Goal: Information Seeking & Learning: Learn about a topic

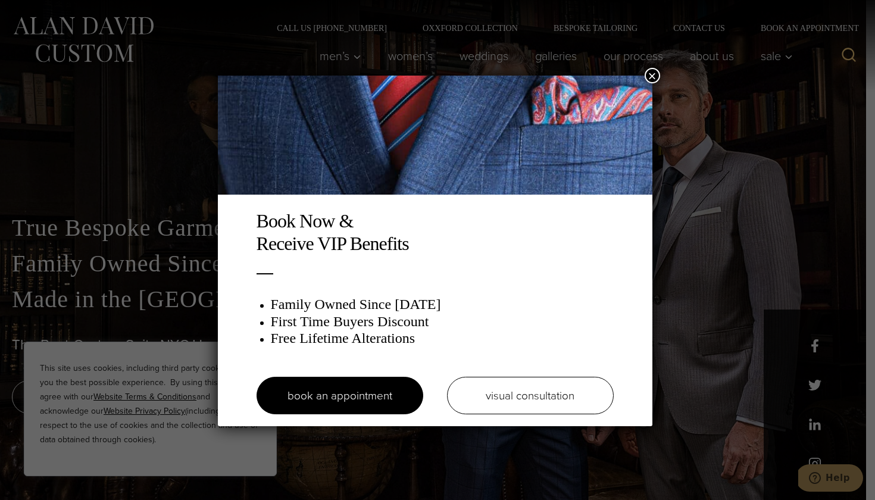
click at [655, 76] on button "×" at bounding box center [652, 75] width 15 height 15
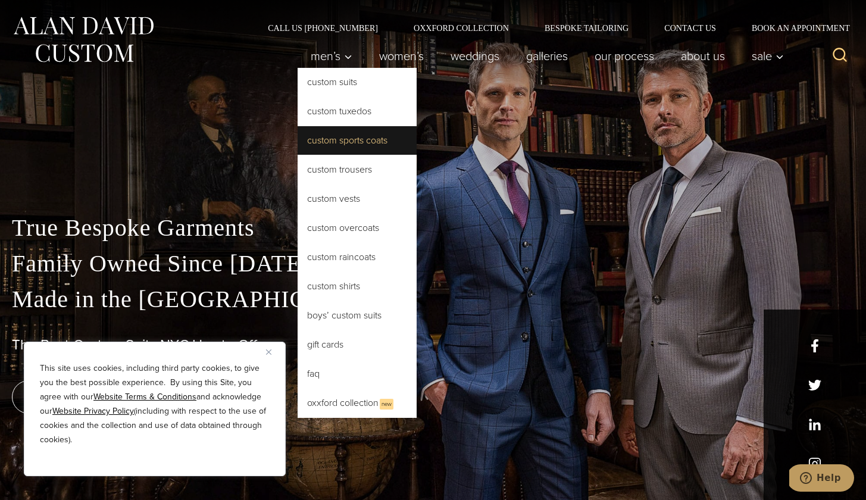
click at [335, 137] on link "Custom Sports Coats" at bounding box center [357, 140] width 119 height 29
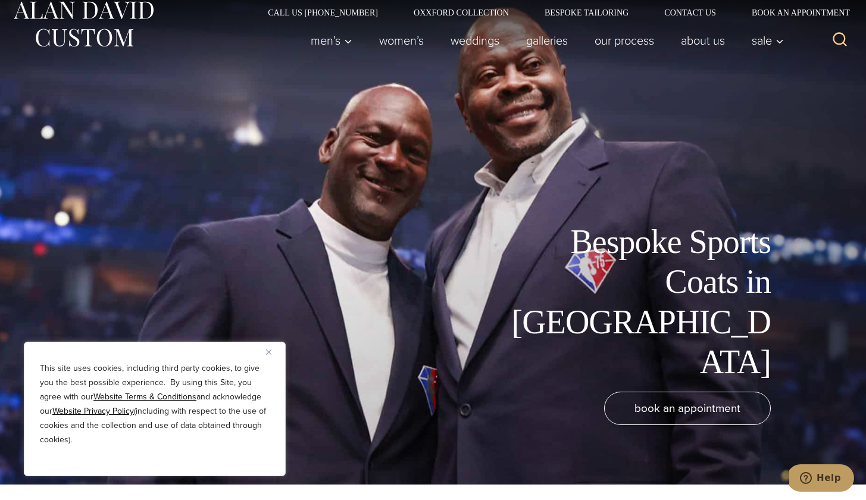
scroll to position [16, 0]
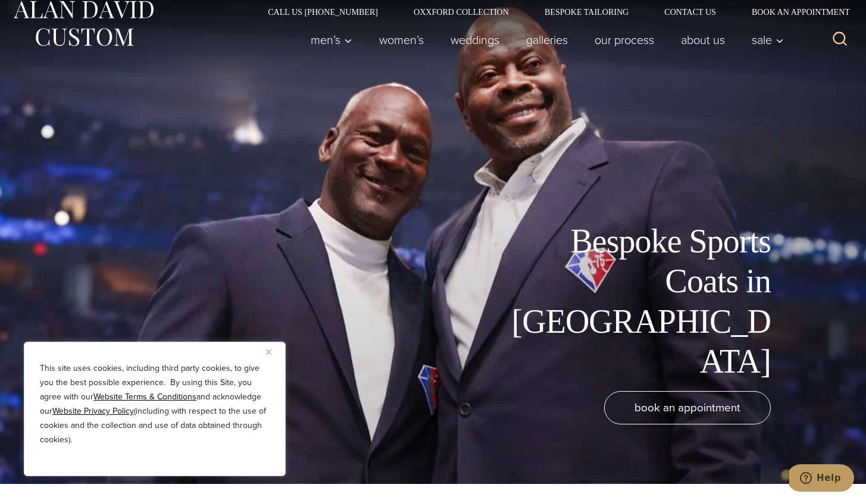
click at [267, 355] on button "Close" at bounding box center [273, 352] width 14 height 14
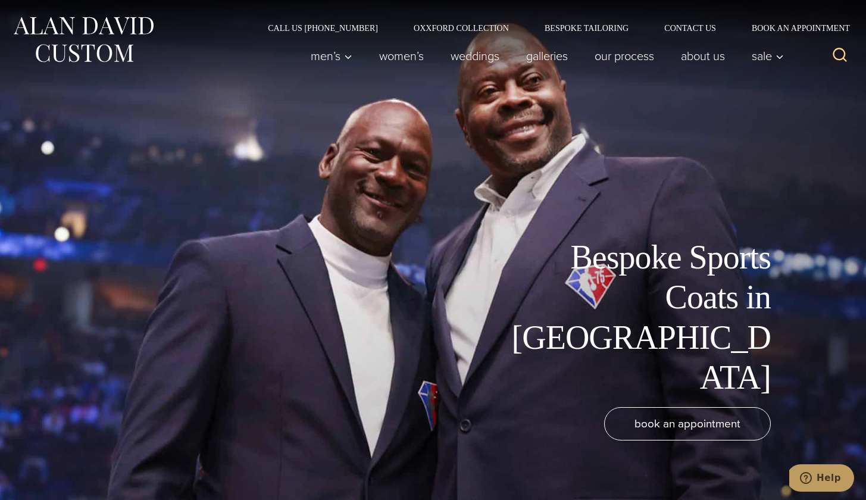
scroll to position [0, 0]
click at [522, 65] on link "Galleries" at bounding box center [547, 56] width 68 height 24
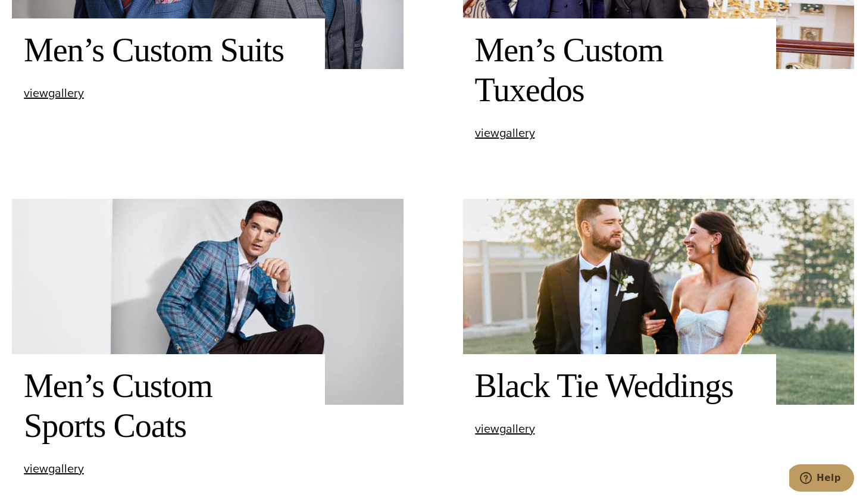
scroll to position [682, 0]
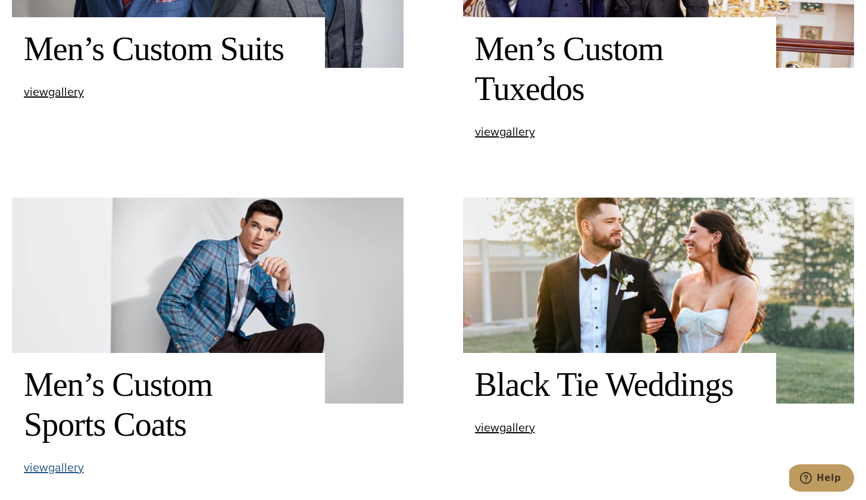
click at [49, 462] on span "view Men’s Custom Sports Coats gallery" at bounding box center [54, 467] width 60 height 18
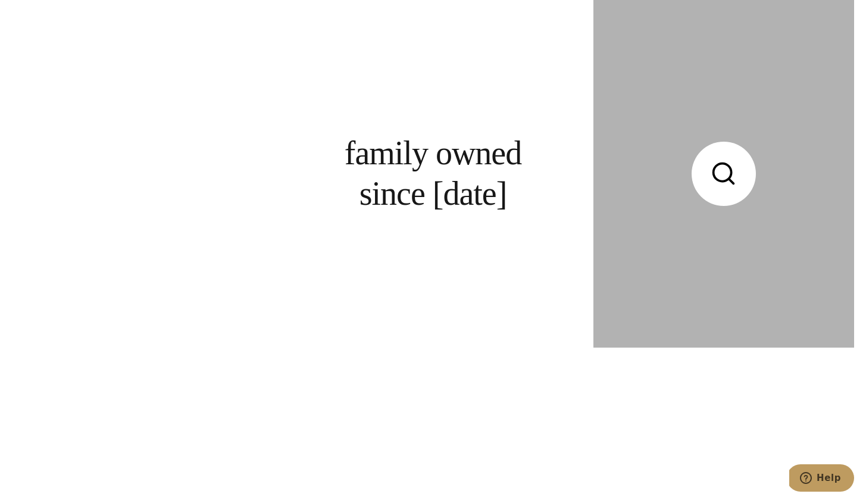
scroll to position [2746, 0]
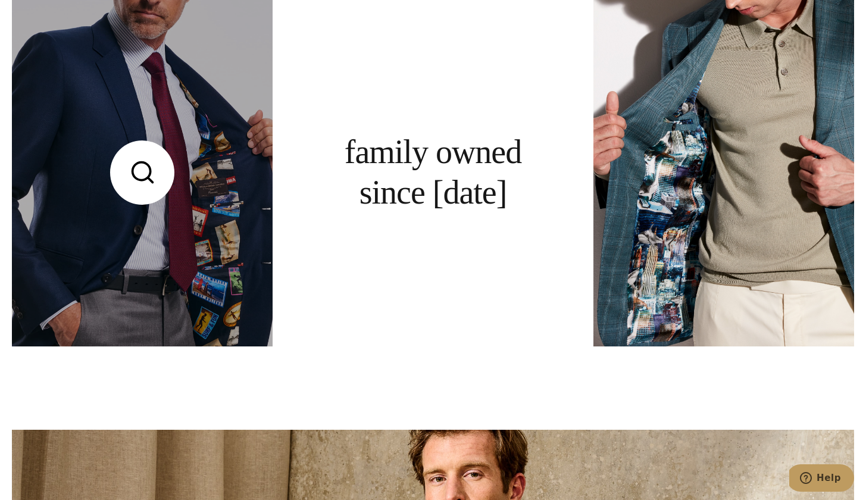
click at [168, 168] on link at bounding box center [142, 172] width 261 height 348
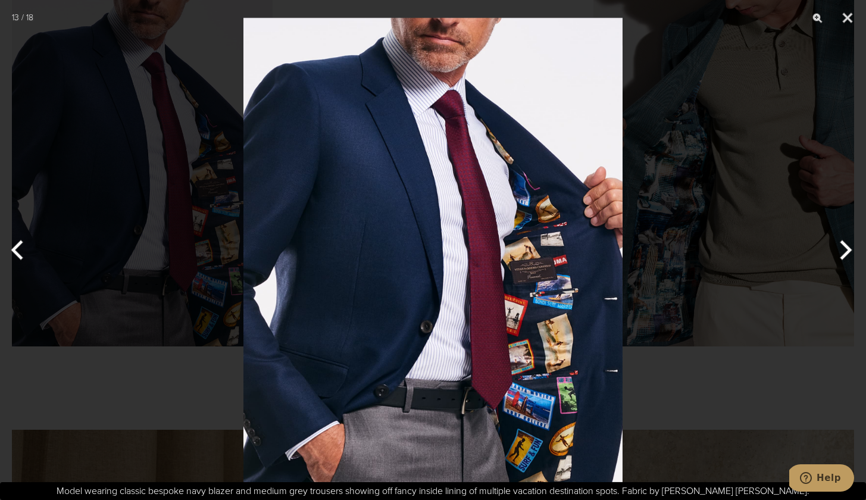
click at [354, 182] on img at bounding box center [432, 250] width 379 height 500
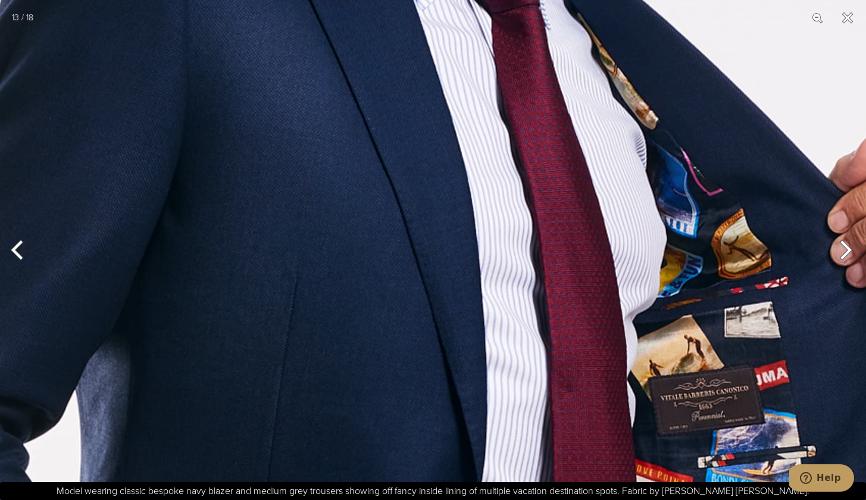
click at [361, 231] on img at bounding box center [462, 348] width 924 height 1219
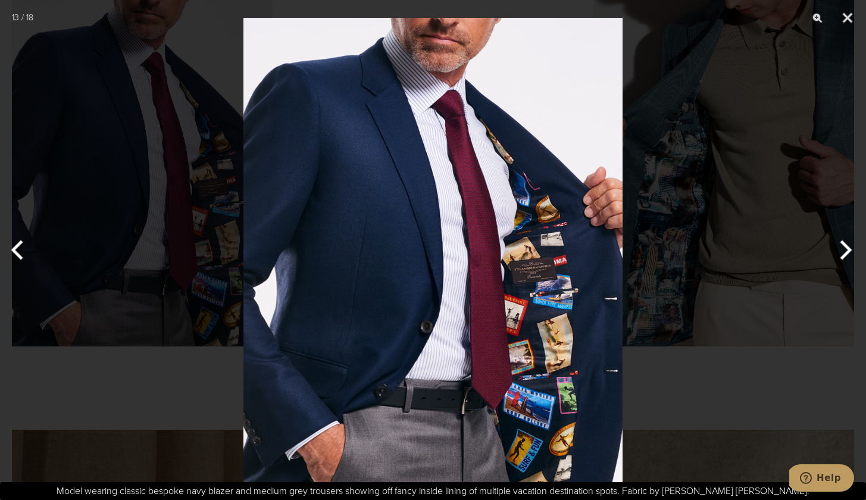
click at [423, 177] on img at bounding box center [432, 250] width 379 height 500
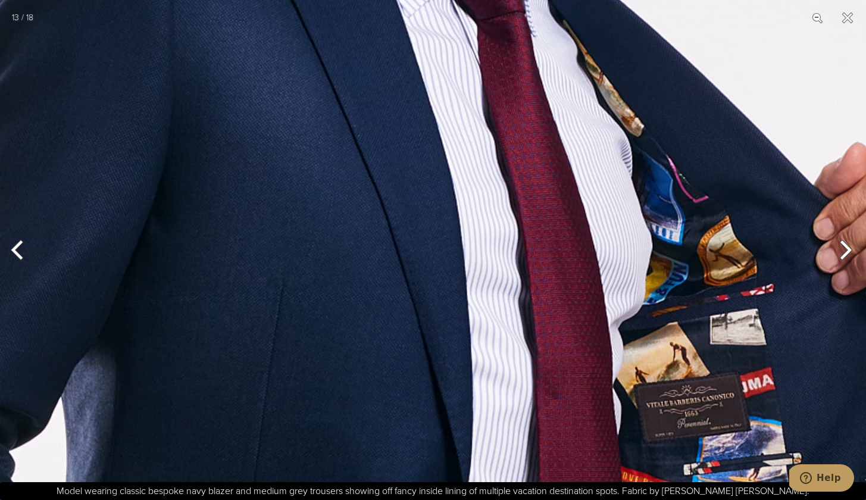
click at [423, 177] on img at bounding box center [448, 355] width 924 height 1219
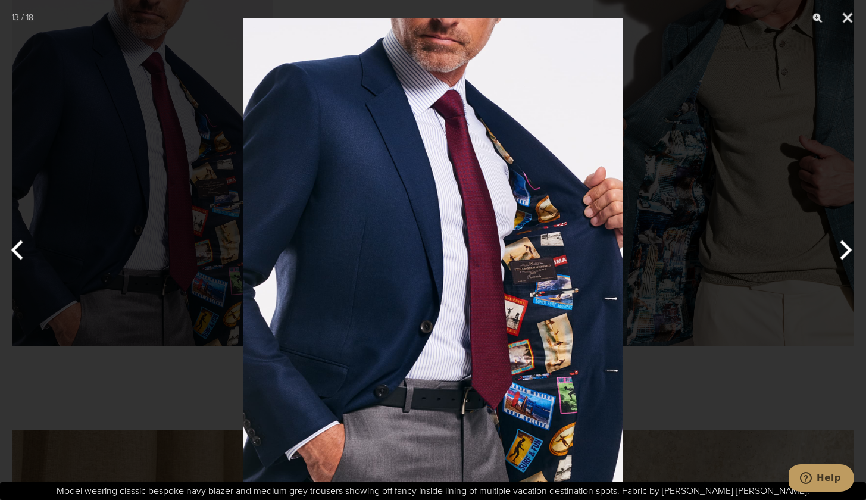
click at [526, 126] on img at bounding box center [432, 250] width 379 height 500
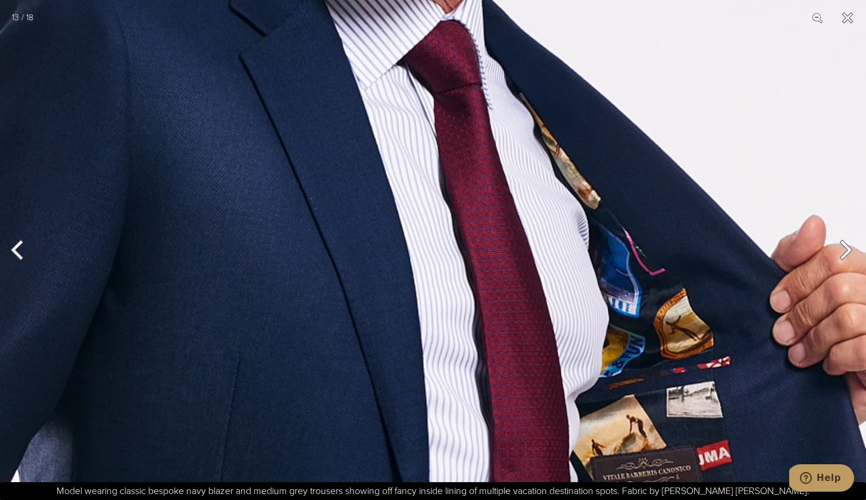
click at [849, 21] on button "Close" at bounding box center [848, 18] width 30 height 36
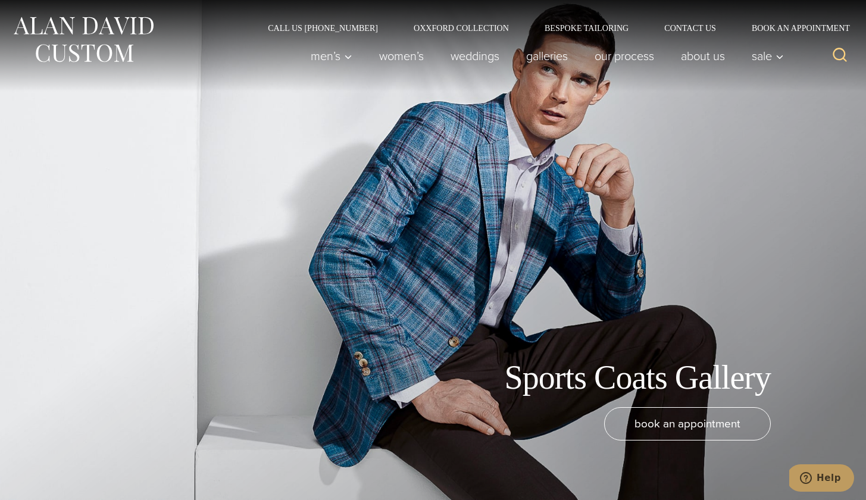
scroll to position [0, 0]
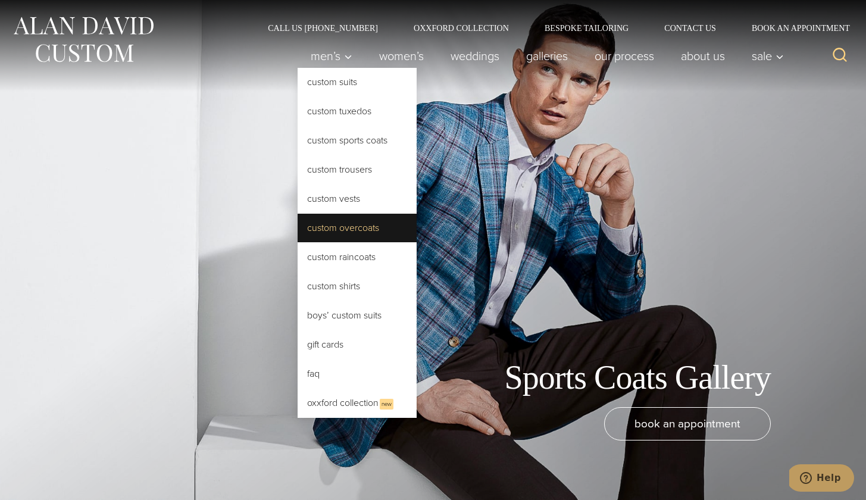
click at [351, 229] on link "Custom Overcoats" at bounding box center [357, 228] width 119 height 29
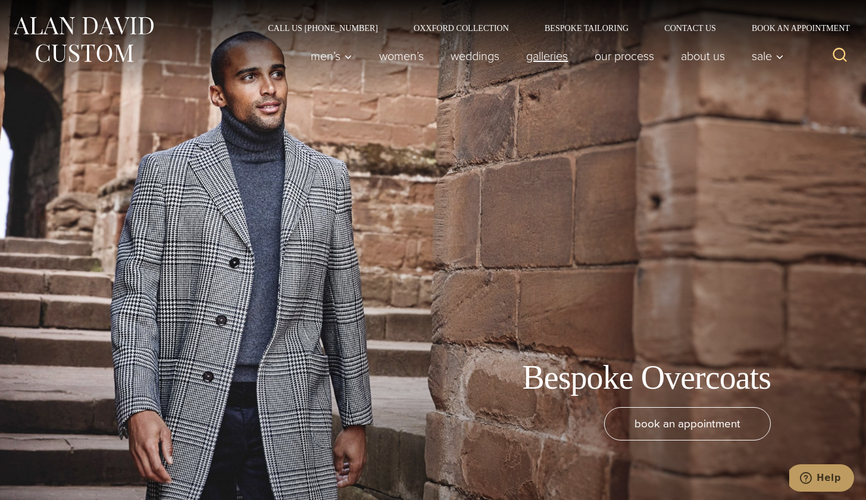
click at [539, 54] on link "Galleries" at bounding box center [547, 56] width 68 height 24
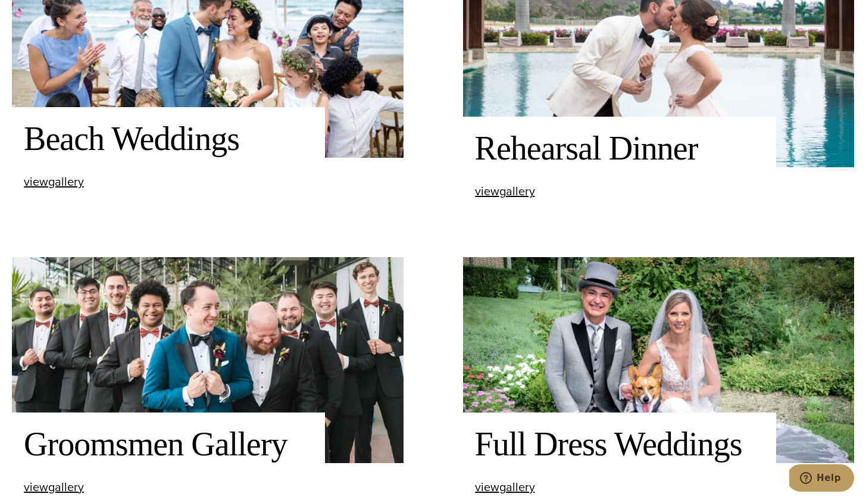
scroll to position [1549, 0]
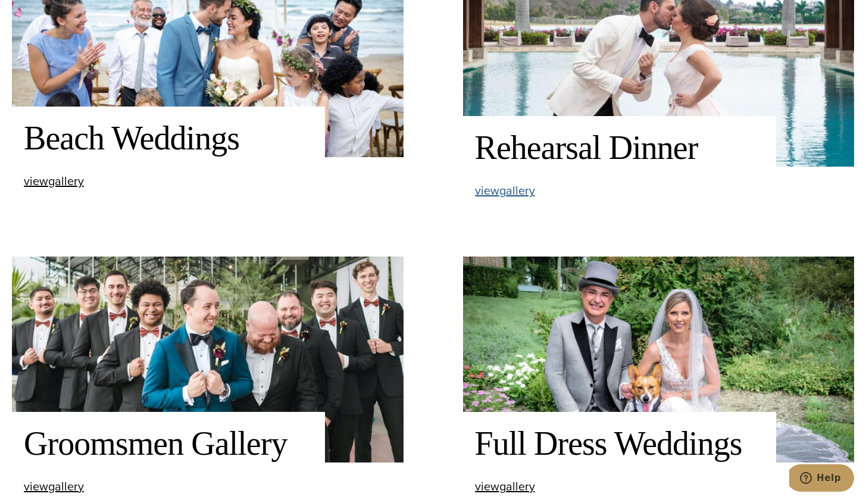
click at [509, 190] on span "view Rehearsal Dinner gallery" at bounding box center [505, 191] width 60 height 18
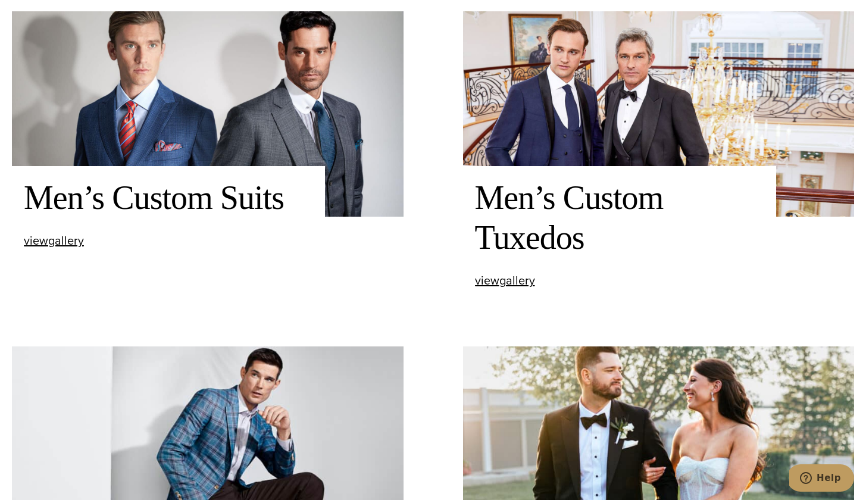
scroll to position [528, 0]
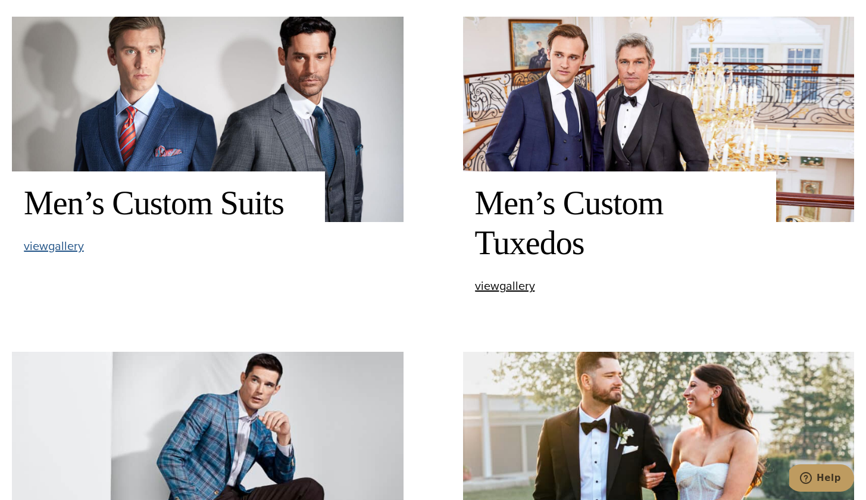
click at [52, 251] on span "view Men’s Custom Suits gallery" at bounding box center [54, 246] width 60 height 18
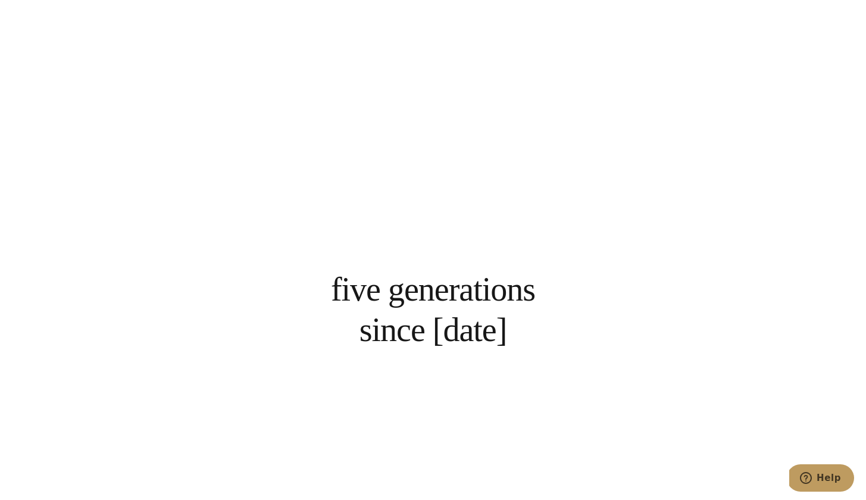
scroll to position [2608, 0]
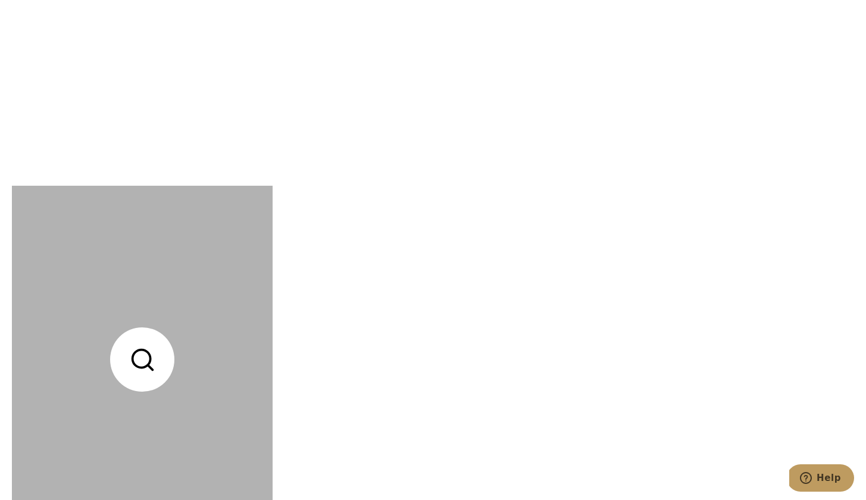
scroll to position [5892, 0]
